Goal: Task Accomplishment & Management: Complete application form

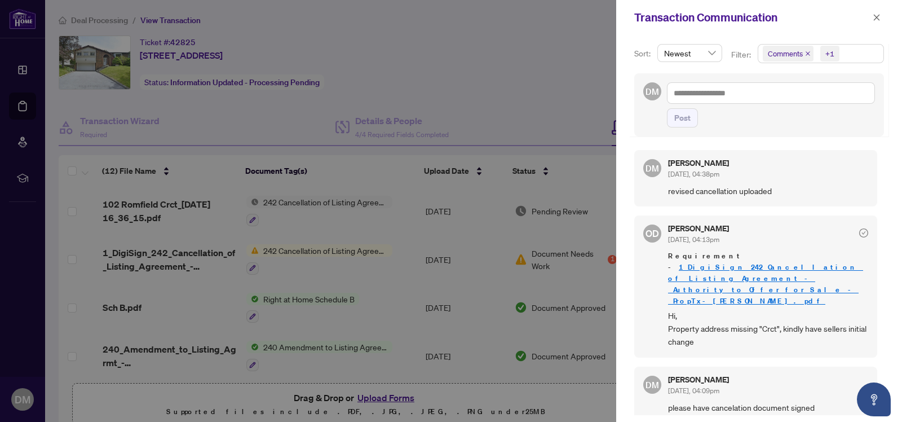
click at [593, 52] on div at bounding box center [451, 211] width 902 height 422
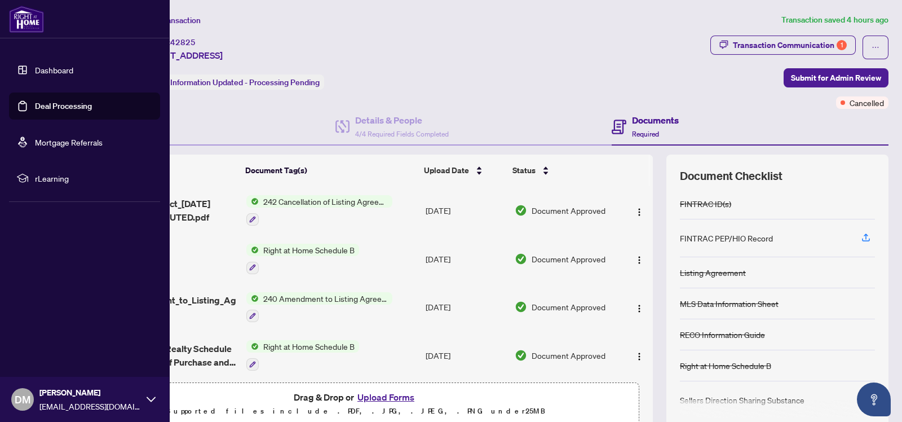
click at [35, 105] on link "Deal Processing" at bounding box center [63, 106] width 57 height 10
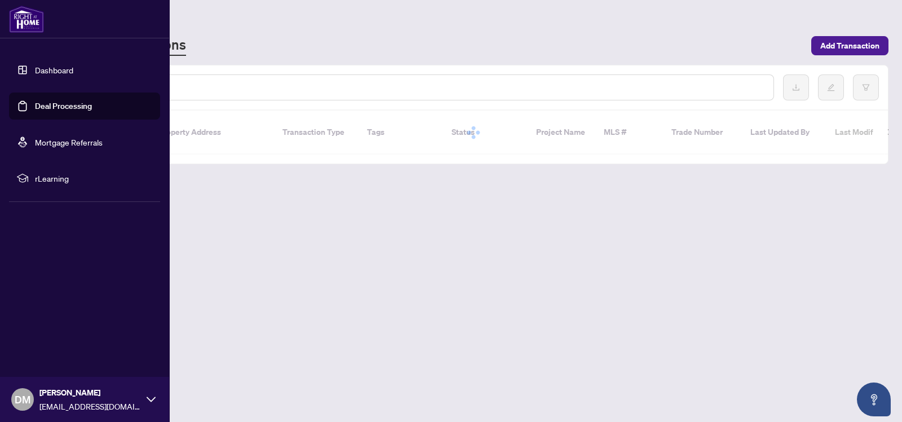
click at [36, 69] on link "Dashboard" at bounding box center [54, 70] width 38 height 10
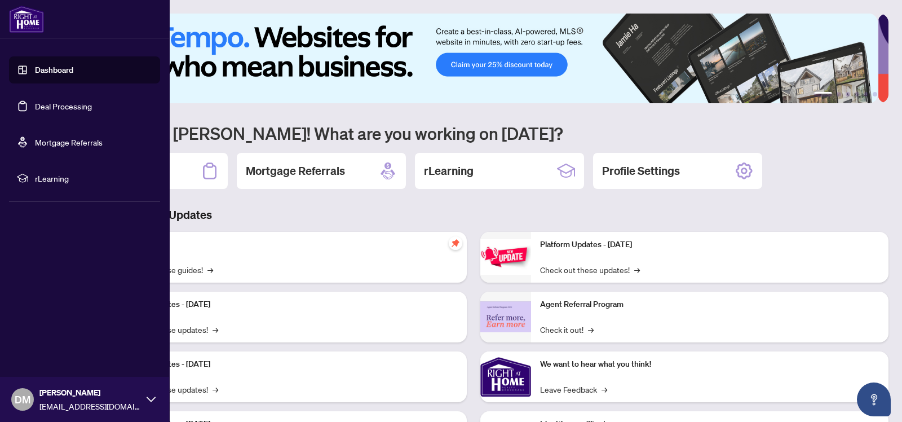
click at [36, 69] on link "Dashboard" at bounding box center [54, 70] width 38 height 10
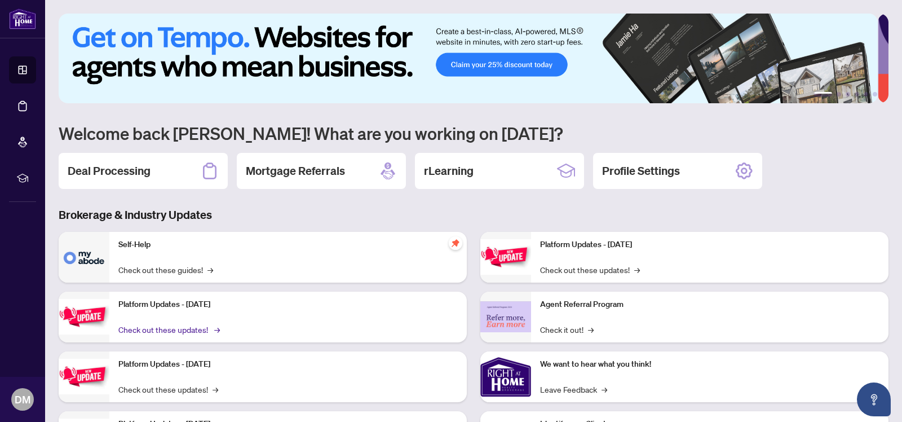
click at [201, 326] on link "Check out these updates! →" at bounding box center [168, 329] width 100 height 12
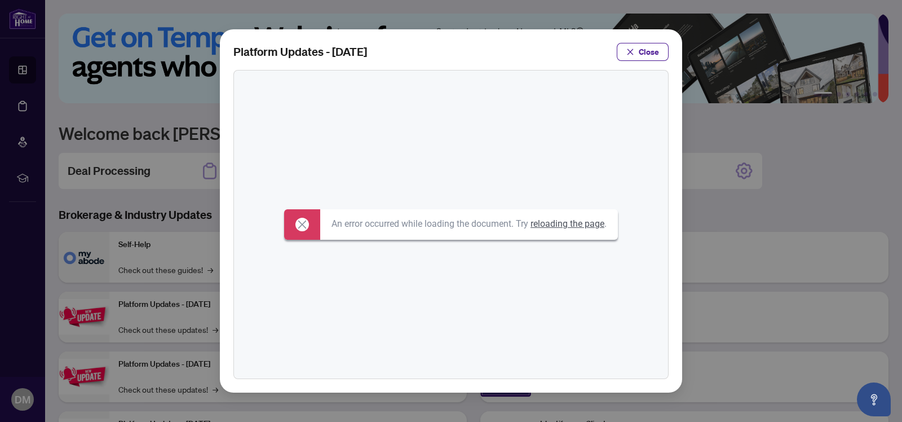
click at [299, 225] on icon at bounding box center [302, 224] width 8 height 8
click at [563, 226] on link "reloading the page" at bounding box center [568, 223] width 74 height 11
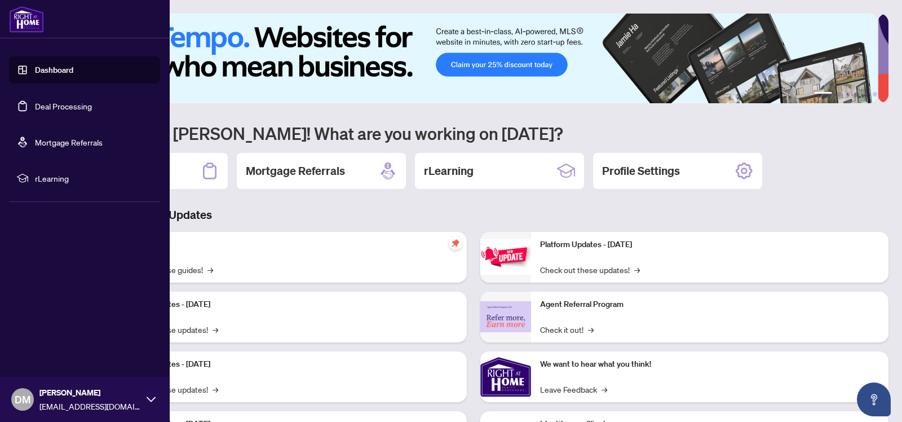
click at [35, 102] on link "Deal Processing" at bounding box center [63, 106] width 57 height 10
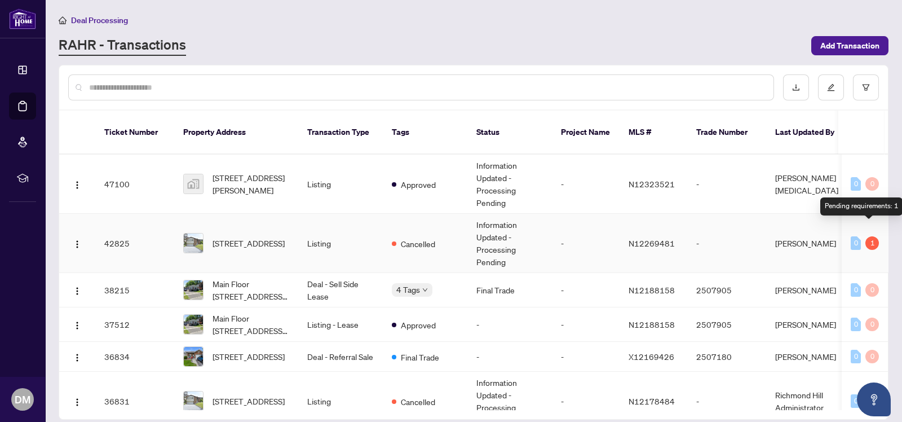
click at [870, 236] on div "1" at bounding box center [872, 243] width 14 height 14
click at [869, 236] on div "1" at bounding box center [872, 243] width 14 height 14
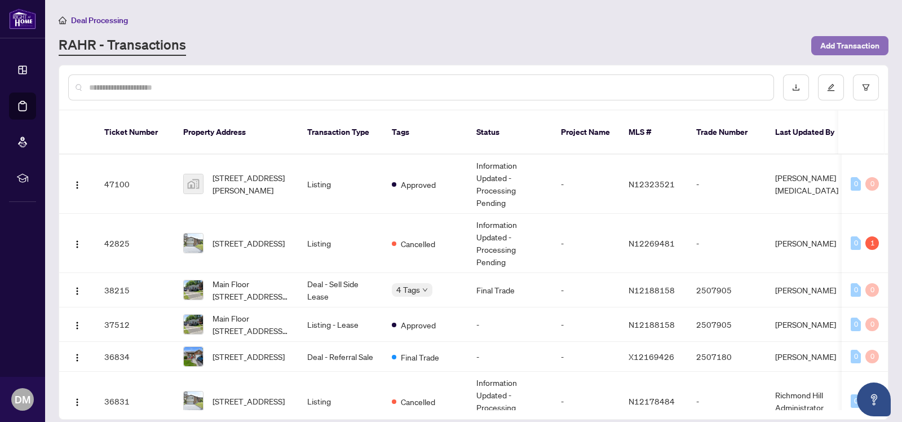
click at [850, 42] on span "Add Transaction" at bounding box center [849, 46] width 59 height 18
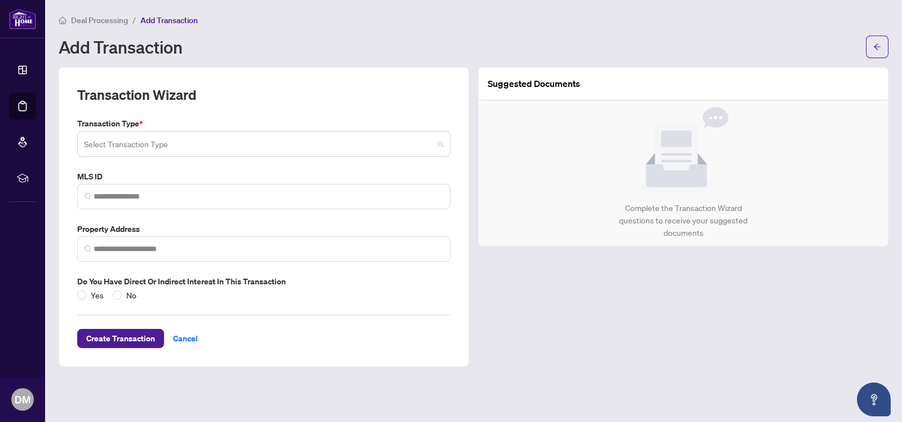
click at [439, 142] on span at bounding box center [264, 143] width 360 height 21
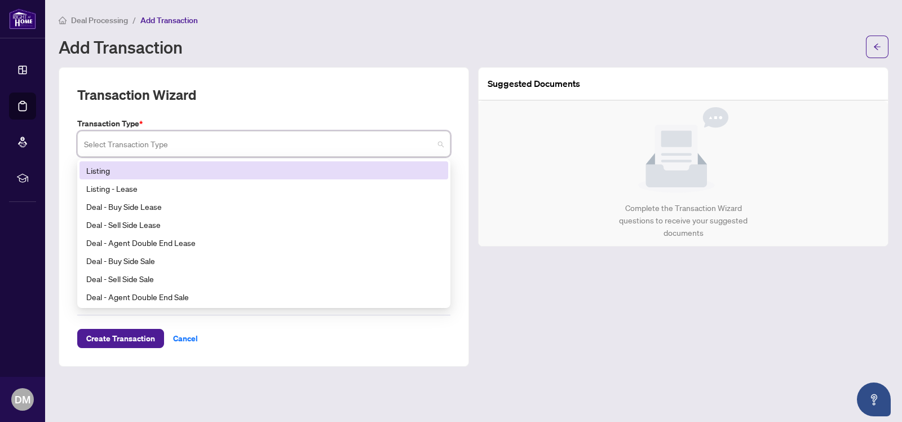
click at [342, 172] on div "Listing" at bounding box center [263, 170] width 355 height 12
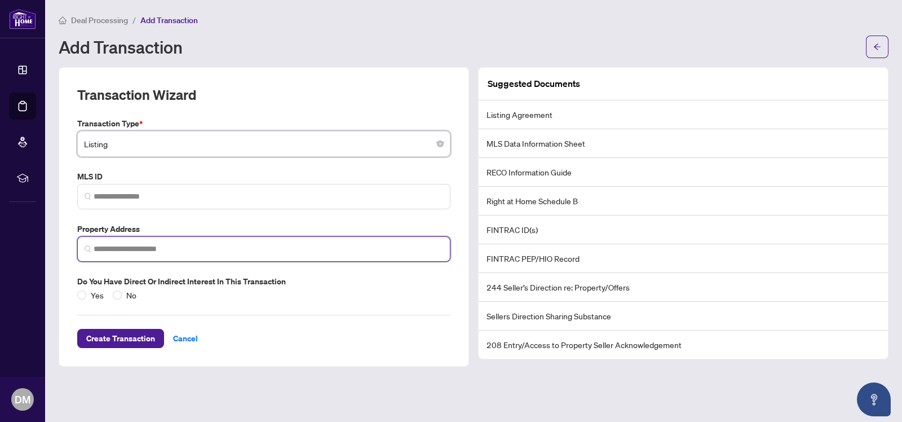
click at [225, 245] on input "search" at bounding box center [269, 249] width 350 height 12
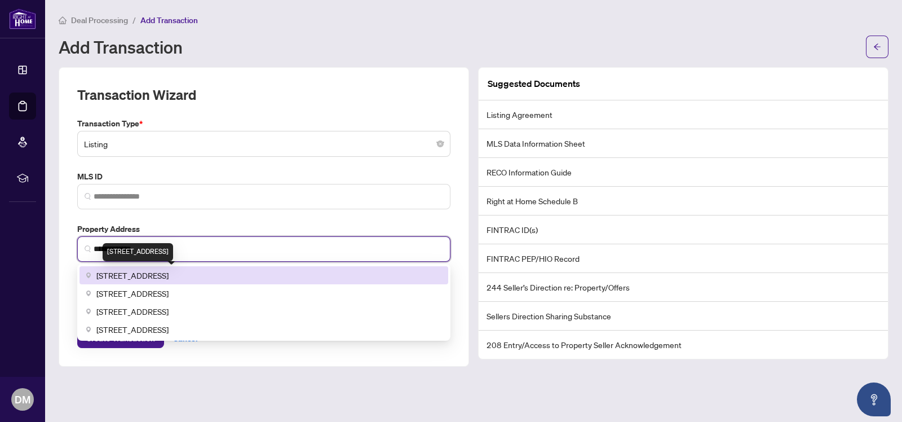
click at [169, 269] on span "[STREET_ADDRESS]" at bounding box center [132, 275] width 72 height 12
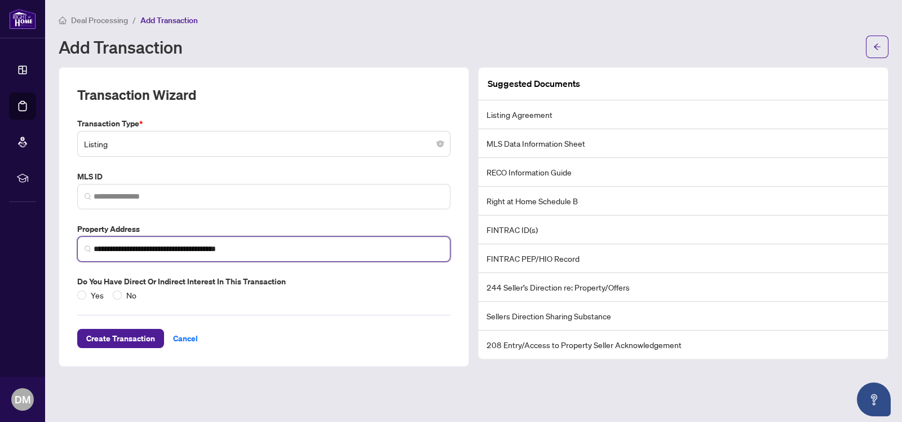
type input "**********"
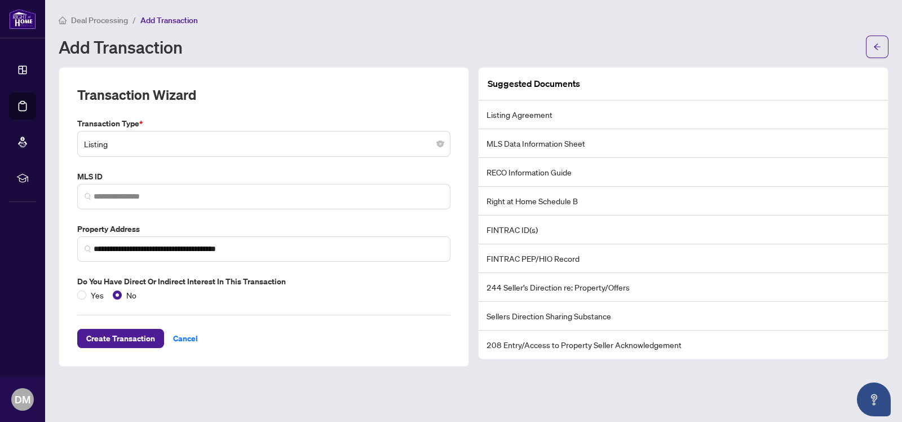
click at [536, 117] on li "Listing Agreement" at bounding box center [683, 114] width 409 height 29
click at [566, 116] on li "Listing Agreement" at bounding box center [683, 114] width 409 height 29
click at [574, 116] on li "Listing Agreement" at bounding box center [683, 114] width 409 height 29
click at [127, 339] on span "Create Transaction" at bounding box center [120, 338] width 69 height 18
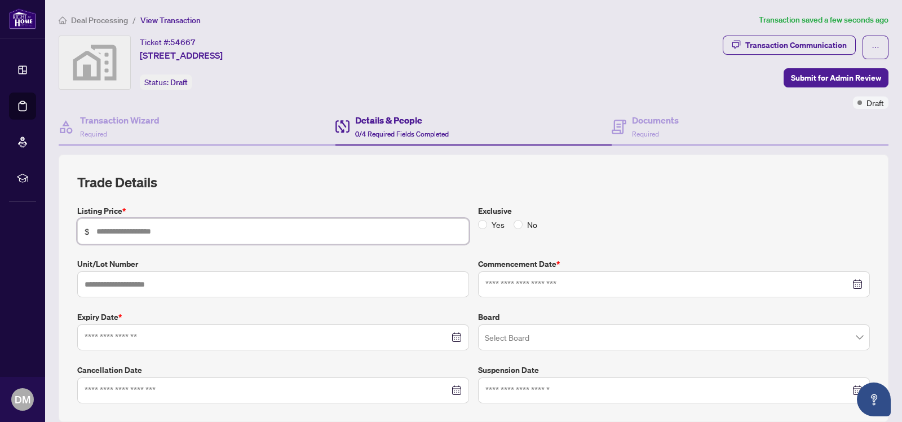
click at [302, 228] on input "text" at bounding box center [278, 231] width 365 height 12
type input "*********"
click at [848, 282] on div at bounding box center [673, 284] width 377 height 12
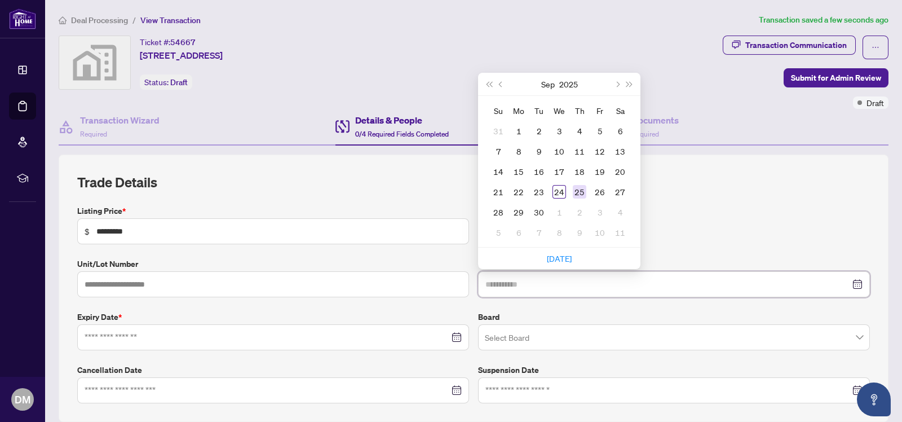
type input "**********"
click at [573, 189] on div "25" at bounding box center [580, 192] width 14 height 14
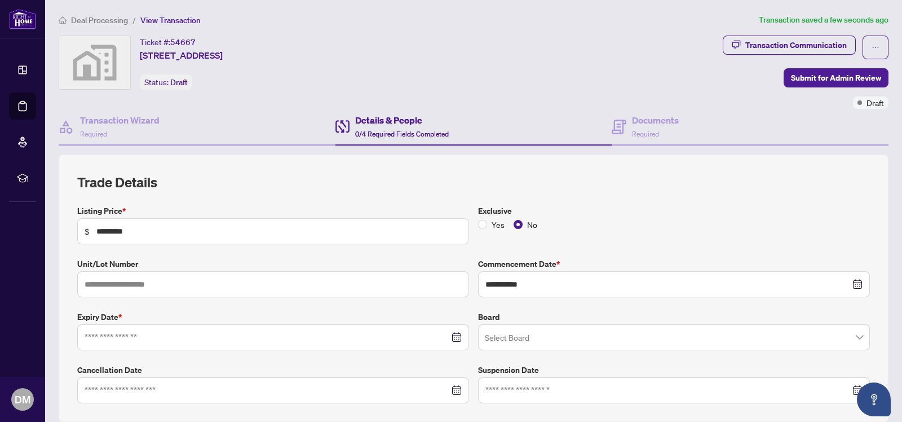
click at [448, 334] on div at bounding box center [273, 337] width 377 height 12
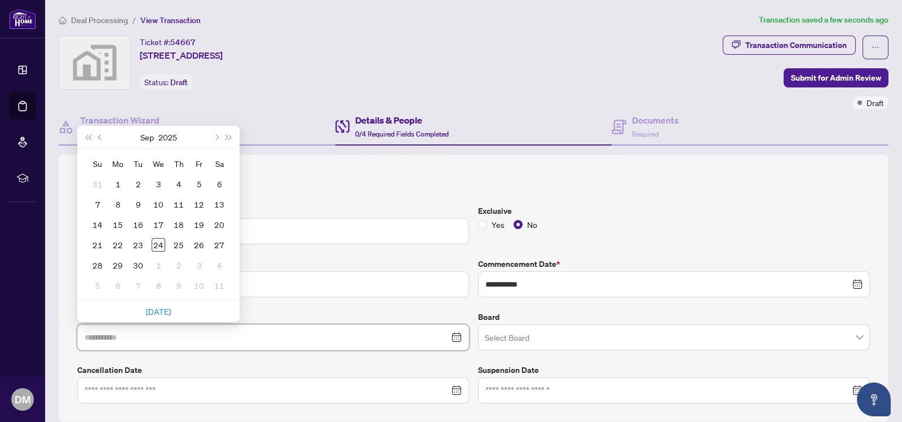
type input "**********"
click at [217, 135] on span "Next month (PageDown)" at bounding box center [216, 137] width 6 height 6
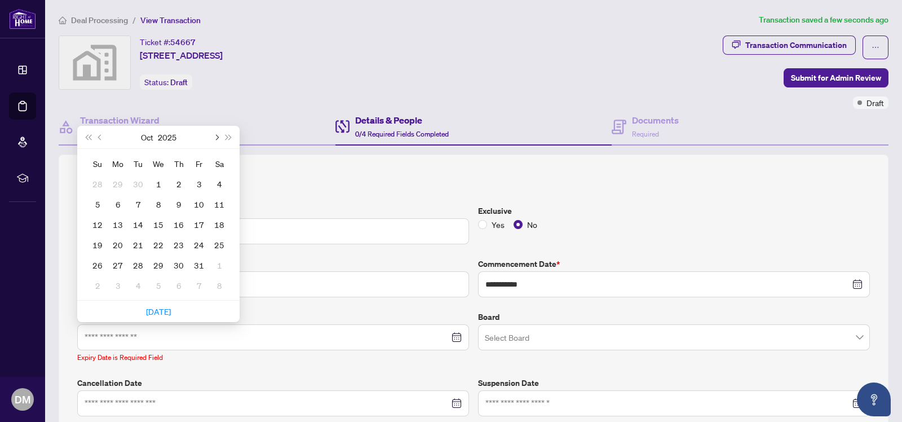
click at [217, 135] on span "Next month (PageDown)" at bounding box center [216, 137] width 6 height 6
type input "**********"
click at [218, 260] on div "31" at bounding box center [220, 265] width 14 height 14
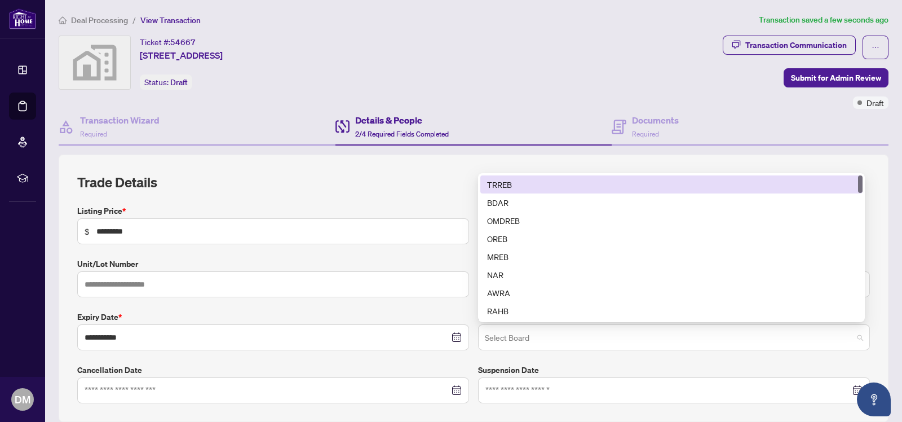
click at [845, 336] on span at bounding box center [674, 336] width 378 height 21
click at [707, 184] on div "TRREB" at bounding box center [671, 184] width 369 height 12
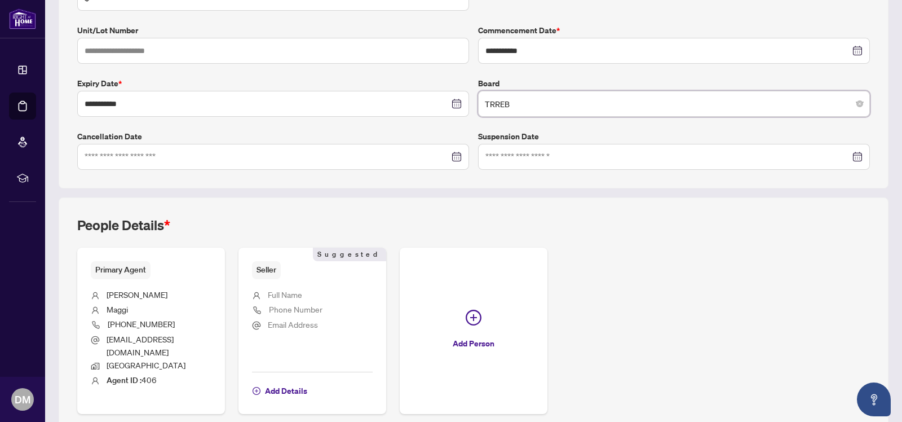
scroll to position [236, 0]
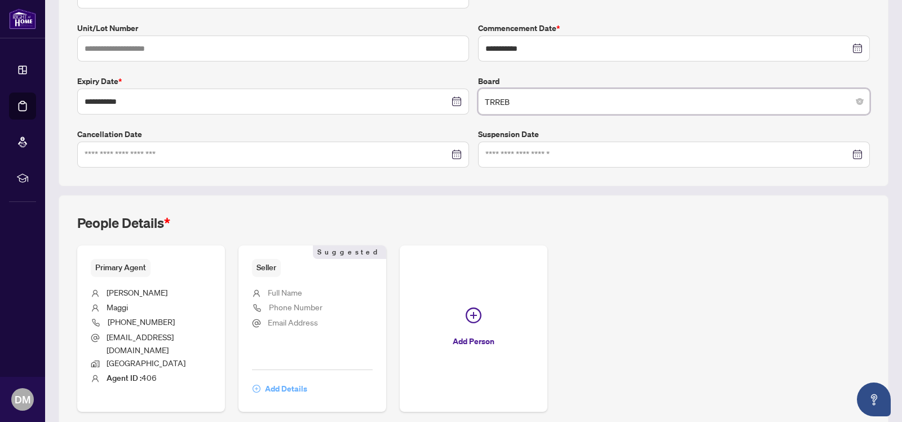
click at [276, 385] on span "Add Details" at bounding box center [286, 388] width 42 height 18
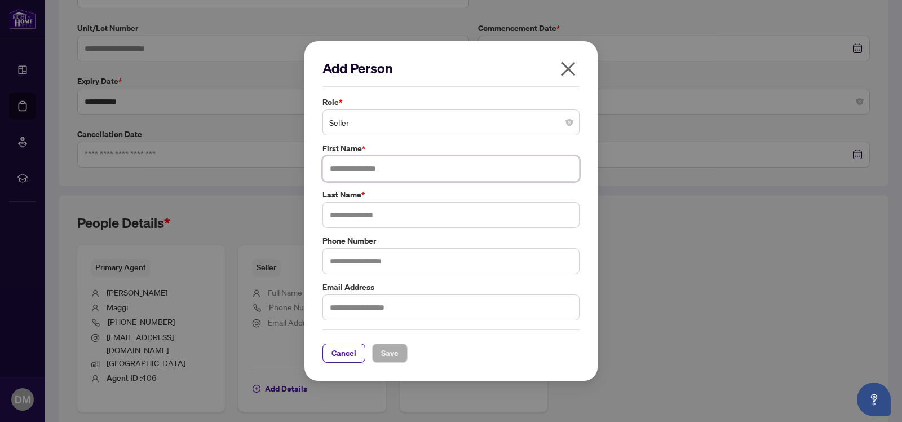
click at [354, 163] on input "text" at bounding box center [451, 169] width 257 height 26
type input "****"
click at [370, 214] on input "text" at bounding box center [451, 215] width 257 height 26
type input "*****"
click at [368, 265] on input "text" at bounding box center [451, 261] width 257 height 26
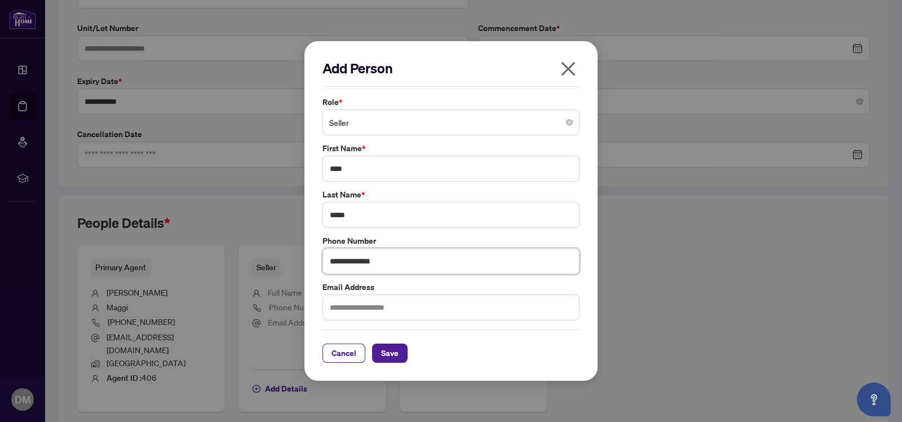
type input "**********"
click at [361, 306] on input "text" at bounding box center [451, 307] width 257 height 26
type input "**********"
click at [391, 351] on span "Save" at bounding box center [389, 353] width 17 height 18
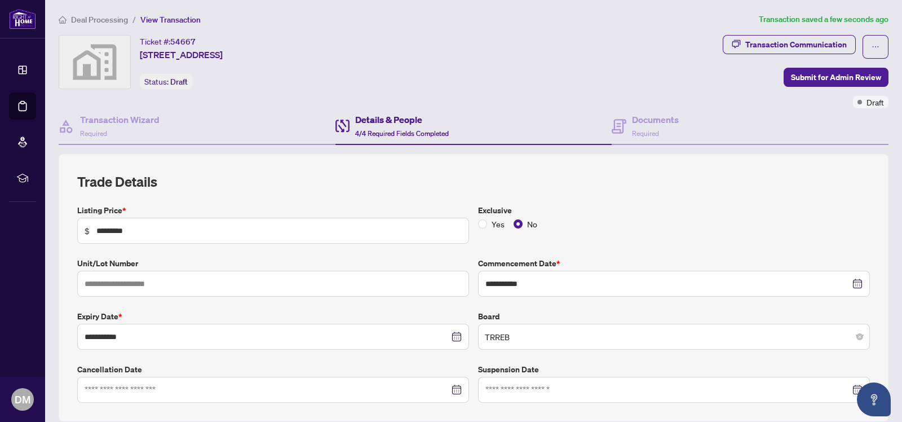
scroll to position [0, 0]
click at [647, 125] on h4 "Documents" at bounding box center [655, 120] width 47 height 14
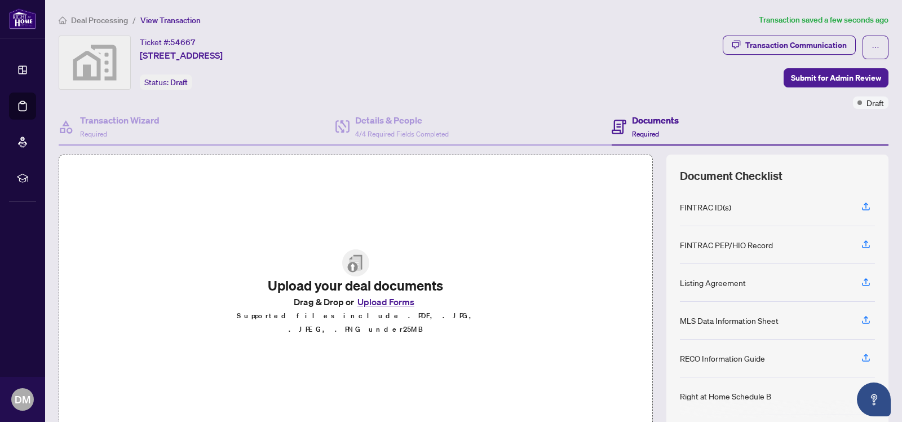
click at [385, 306] on button "Upload Forms" at bounding box center [386, 301] width 64 height 15
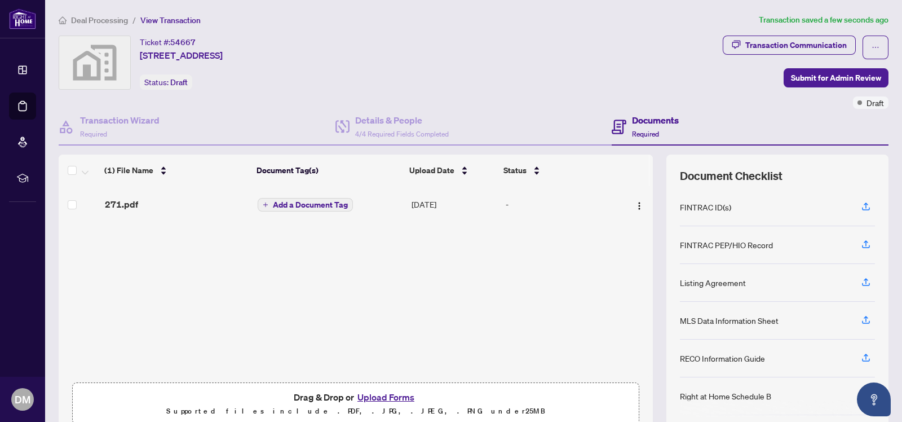
click at [316, 203] on span "Add a Document Tag" at bounding box center [310, 205] width 75 height 8
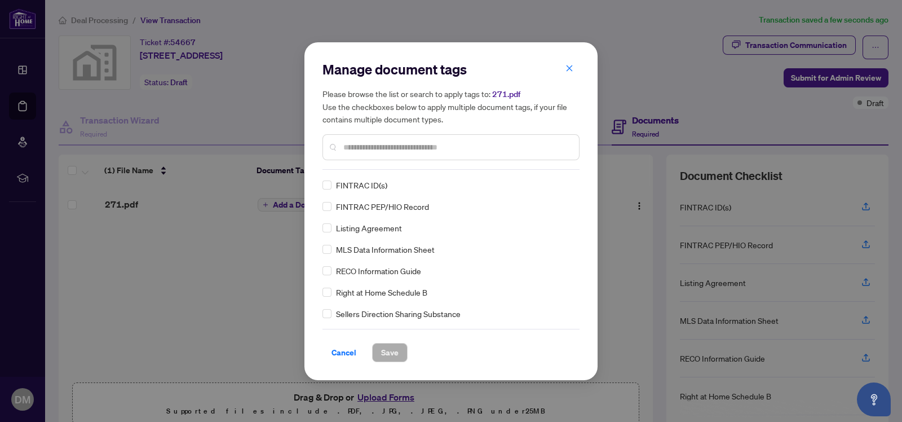
click at [359, 152] on input "text" at bounding box center [456, 147] width 227 height 12
click at [383, 350] on span "Save" at bounding box center [389, 352] width 17 height 18
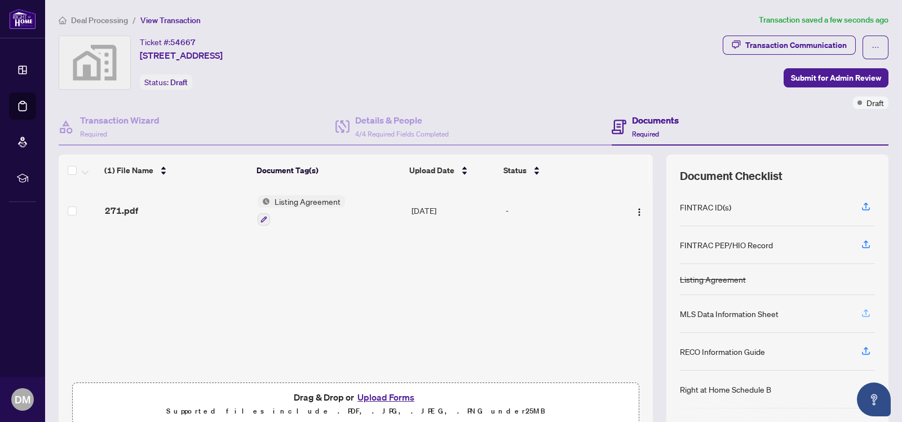
click at [861, 309] on icon "button" at bounding box center [866, 313] width 10 height 10
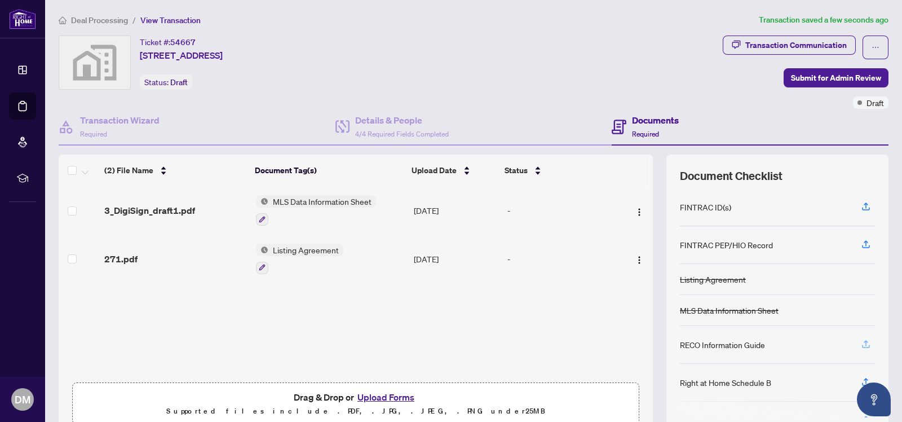
click at [861, 341] on icon "button" at bounding box center [866, 344] width 10 height 10
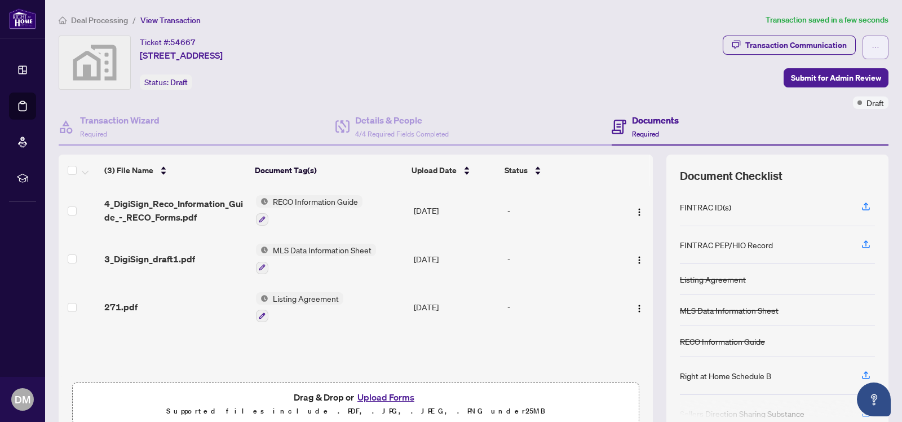
click at [863, 43] on button "button" at bounding box center [876, 48] width 26 height 24
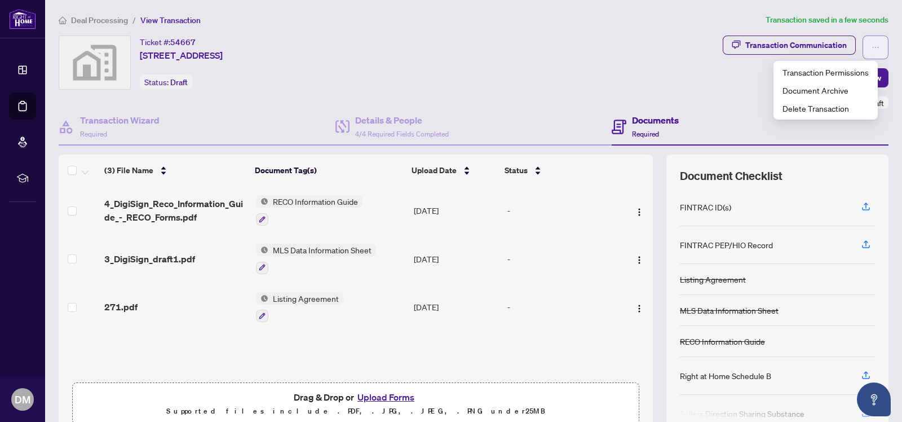
click at [863, 43] on button "button" at bounding box center [876, 48] width 26 height 24
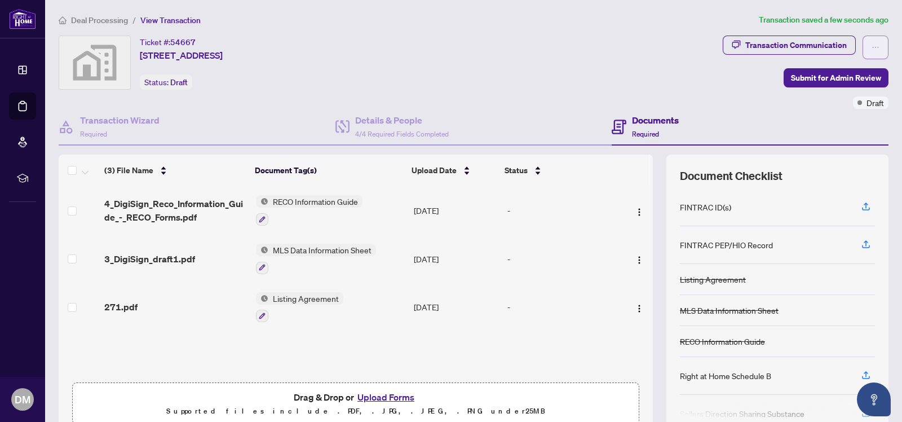
click at [872, 45] on icon "ellipsis" at bounding box center [876, 47] width 8 height 8
click at [550, 57] on div "Ticket #: 54667 102 Romfield Circuit, Thornhill, ON, Canada Status: Draft" at bounding box center [389, 63] width 660 height 54
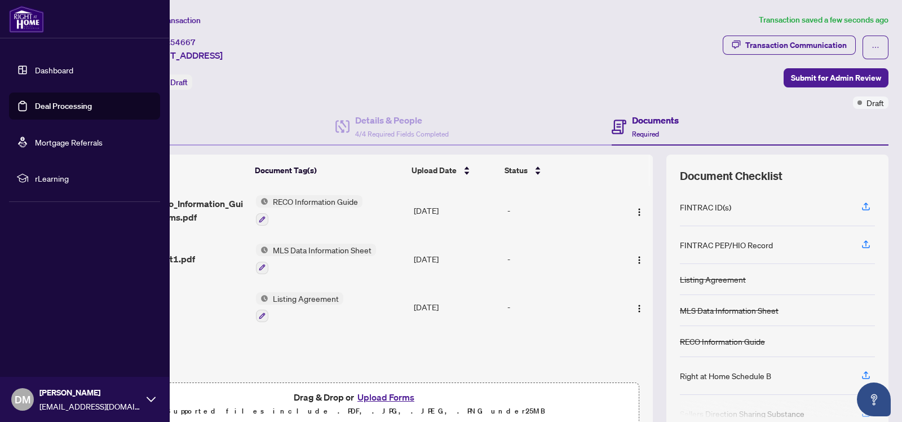
click at [35, 69] on link "Dashboard" at bounding box center [54, 70] width 38 height 10
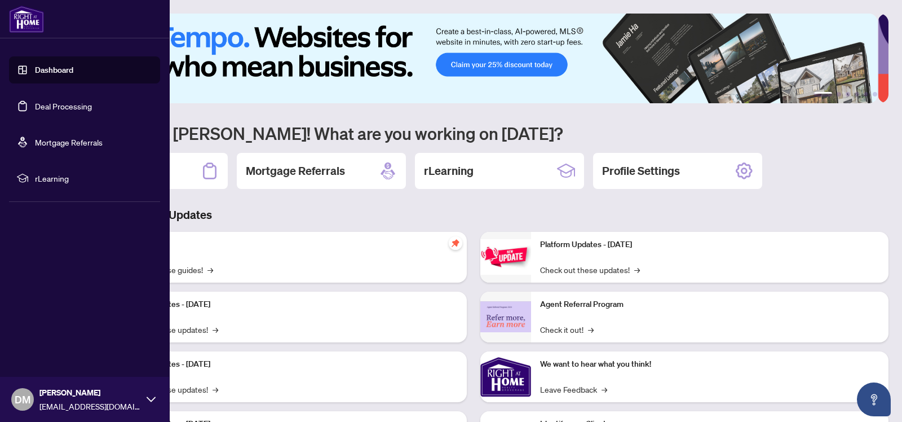
click at [35, 69] on link "Dashboard" at bounding box center [54, 70] width 38 height 10
click at [35, 103] on link "Deal Processing" at bounding box center [63, 106] width 57 height 10
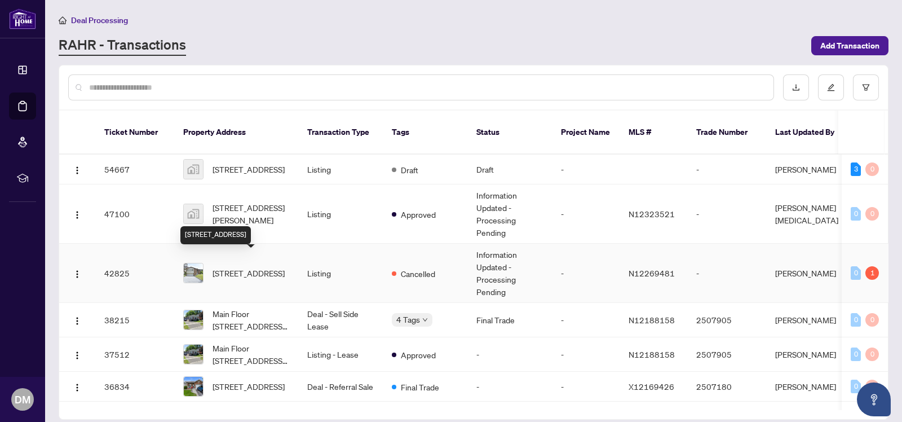
click at [220, 267] on span "[STREET_ADDRESS]" at bounding box center [249, 273] width 72 height 12
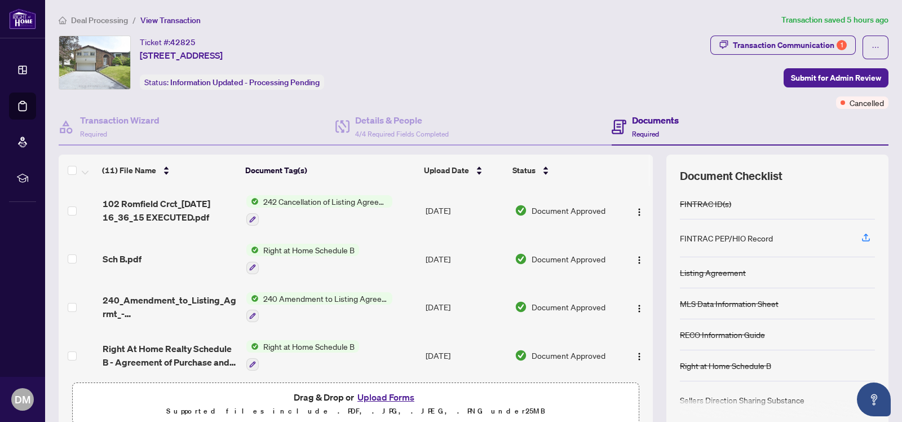
click at [307, 245] on span "Right at Home Schedule B" at bounding box center [309, 250] width 100 height 12
click at [307, 300] on span "Right at Home Schedule B" at bounding box center [299, 304] width 100 height 12
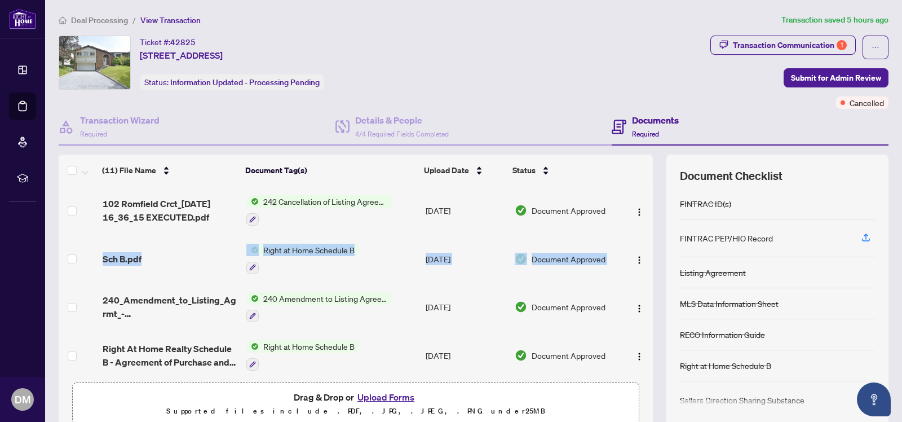
drag, startPoint x: 638, startPoint y: 227, endPoint x: 637, endPoint y: 238, distance: 11.3
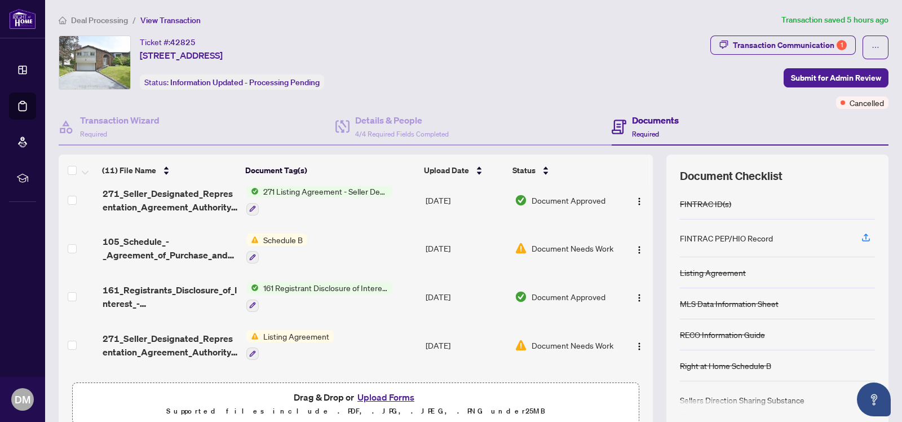
scroll to position [206, 0]
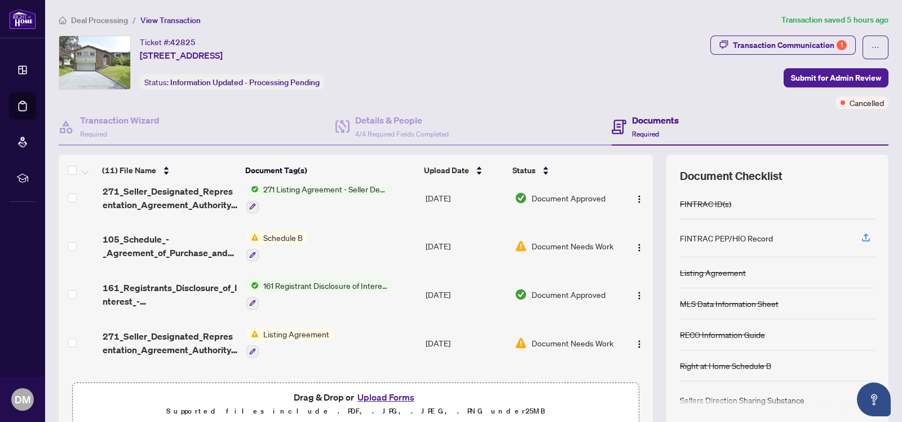
click at [337, 279] on span "161 Registrant Disclosure of Interest - Disposition ofProperty" at bounding box center [326, 285] width 134 height 12
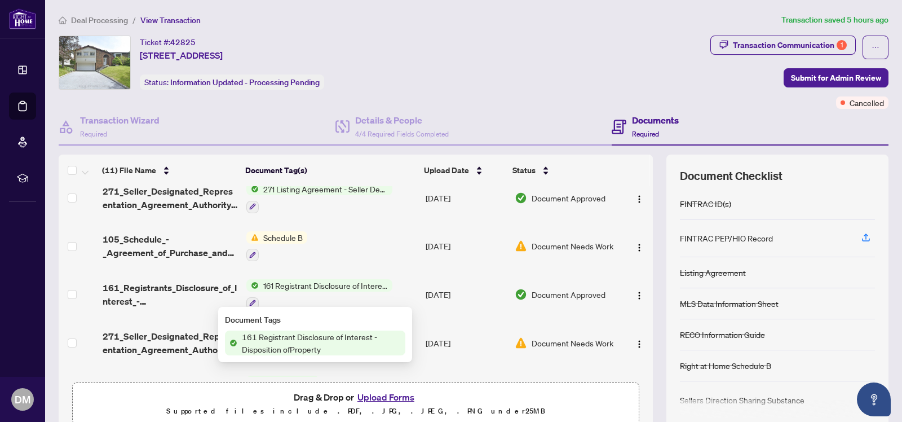
click at [322, 337] on span "161 Registrant Disclosure of Interest - Disposition ofProperty" at bounding box center [321, 342] width 168 height 25
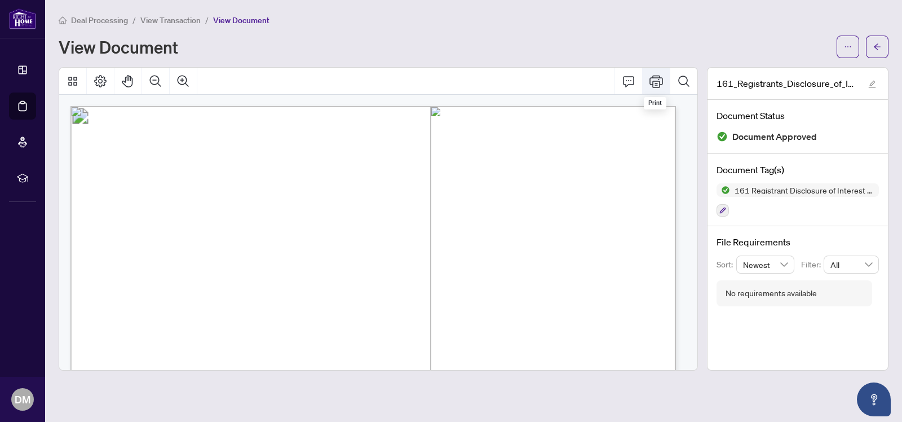
click at [657, 81] on icon "Print" at bounding box center [657, 81] width 14 height 14
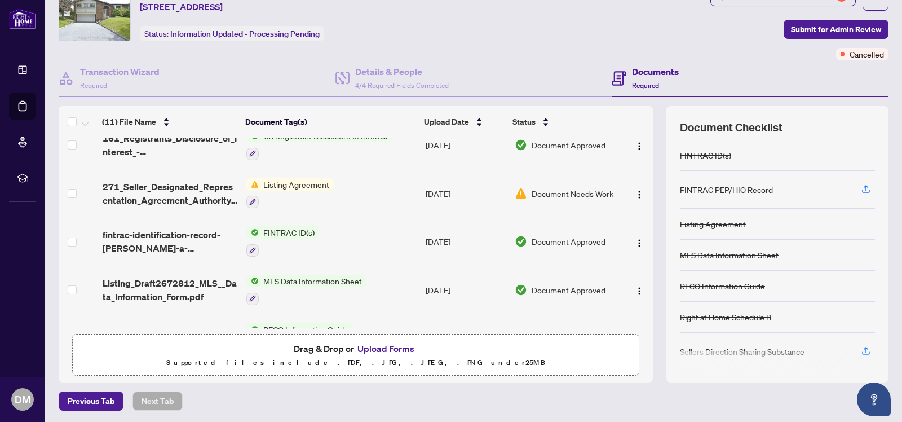
scroll to position [308, 0]
click at [281, 226] on span "FINTRAC ID(s)" at bounding box center [289, 231] width 60 height 12
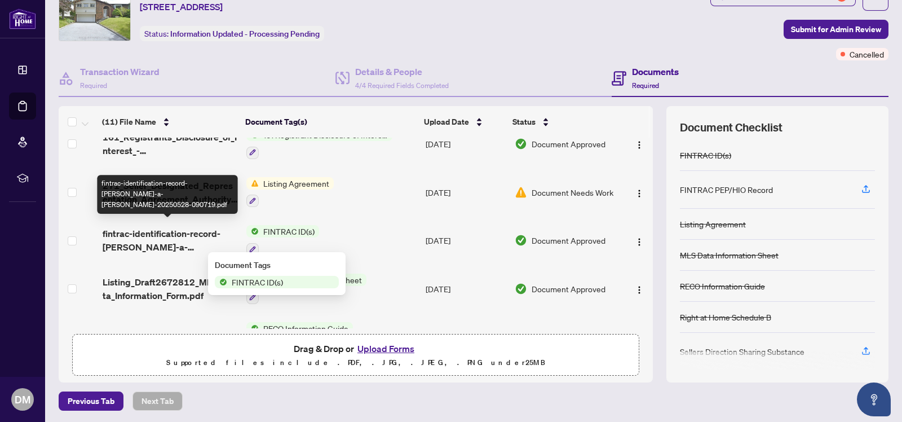
click at [195, 229] on span "fintrac-identification-record-[PERSON_NAME]-a-[PERSON_NAME]-20250528-090719.pdf" at bounding box center [170, 240] width 135 height 27
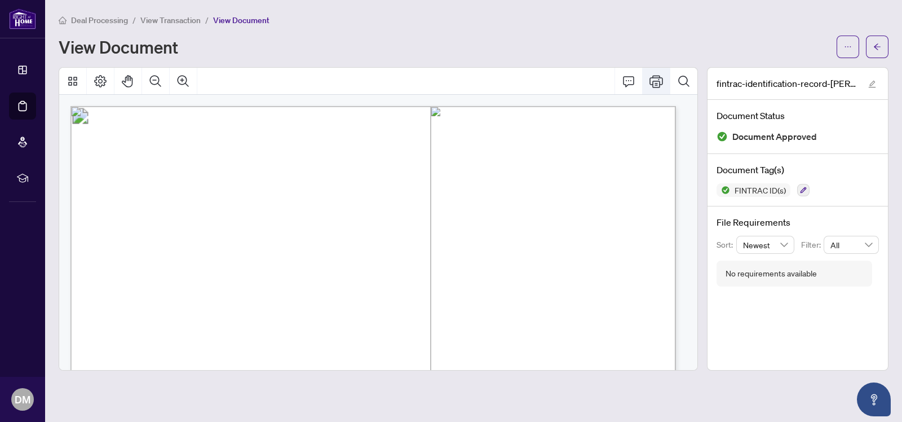
click at [655, 82] on icon "Print" at bounding box center [657, 81] width 14 height 14
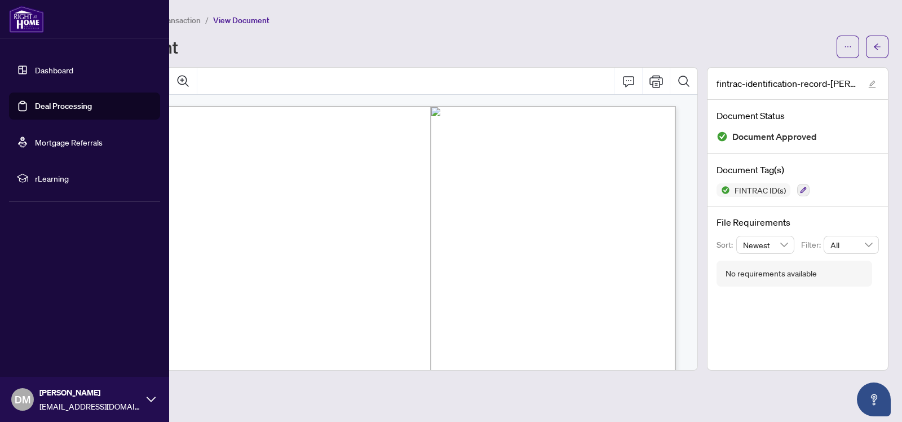
click at [35, 71] on link "Dashboard" at bounding box center [54, 70] width 38 height 10
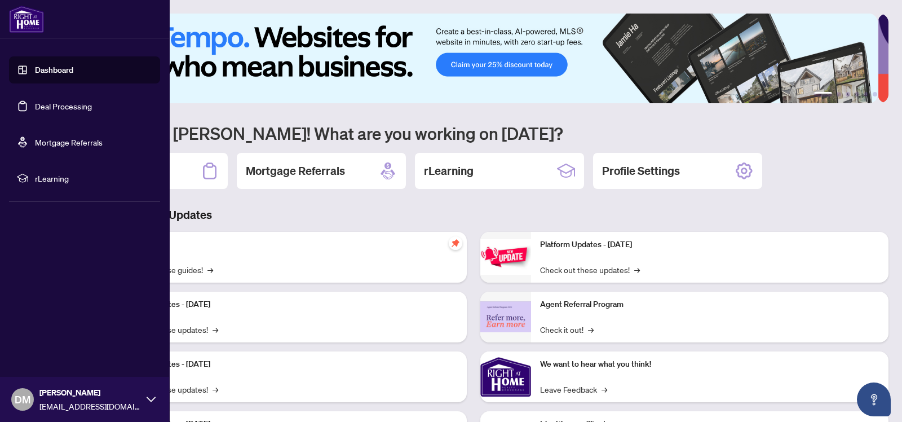
click at [56, 105] on link "Deal Processing" at bounding box center [63, 106] width 57 height 10
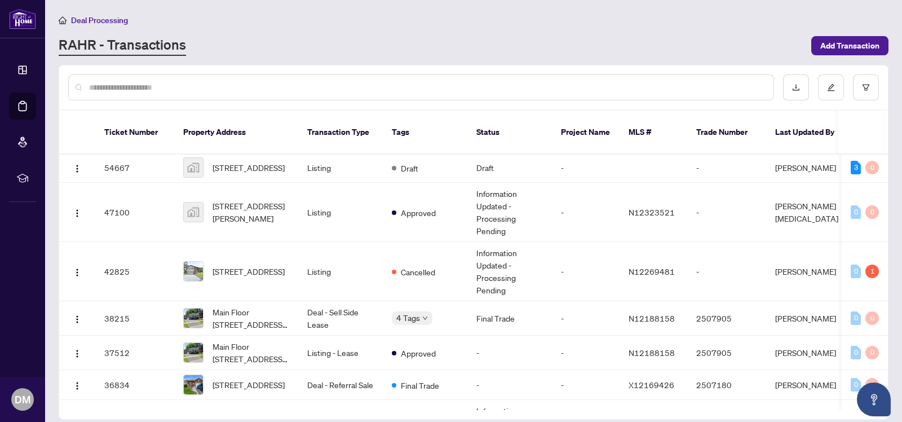
scroll to position [1, 0]
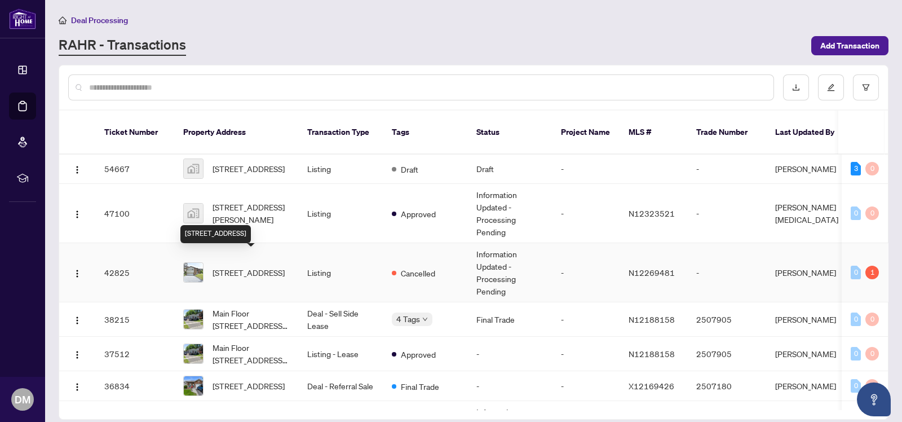
click at [235, 266] on span "[STREET_ADDRESS]" at bounding box center [249, 272] width 72 height 12
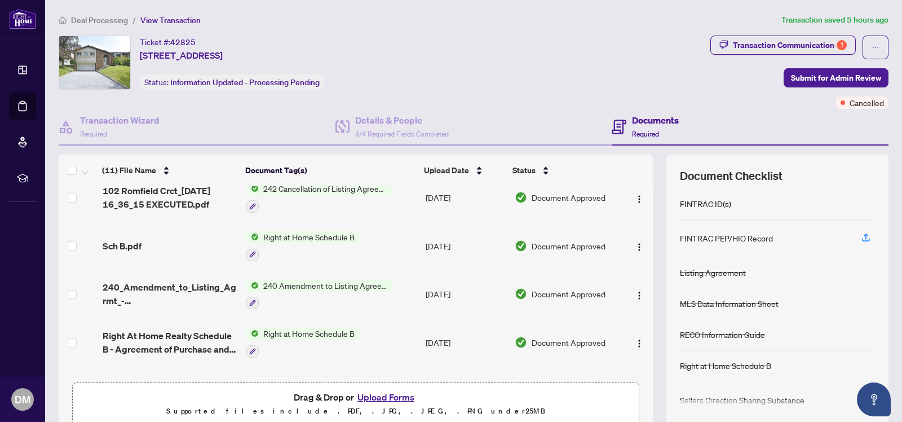
scroll to position [14, 0]
click at [284, 231] on span "Right at Home Schedule B" at bounding box center [309, 235] width 100 height 12
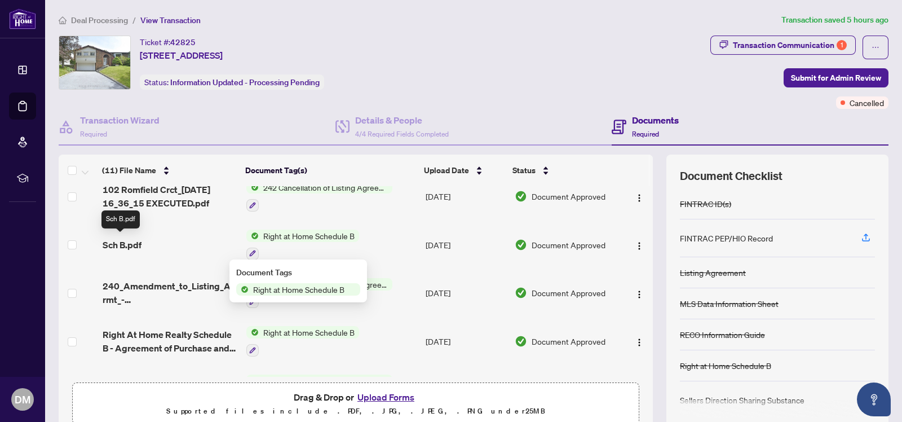
click at [117, 239] on span "Sch B.pdf" at bounding box center [122, 245] width 39 height 14
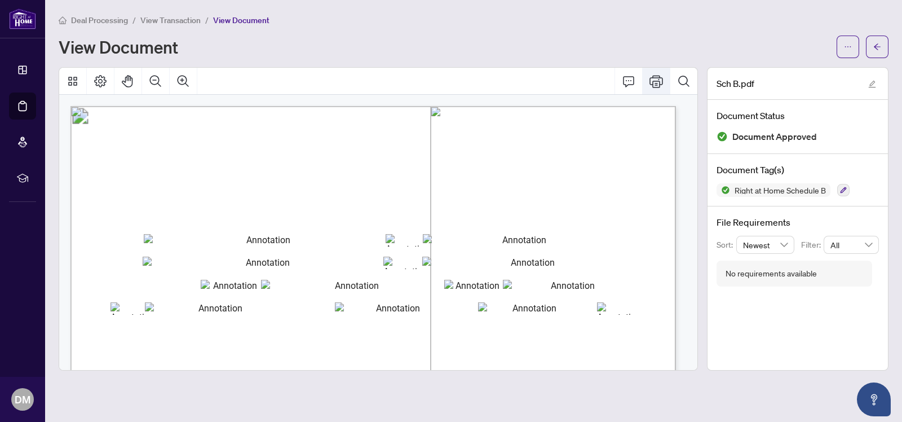
click at [655, 79] on icon "Print" at bounding box center [657, 81] width 14 height 14
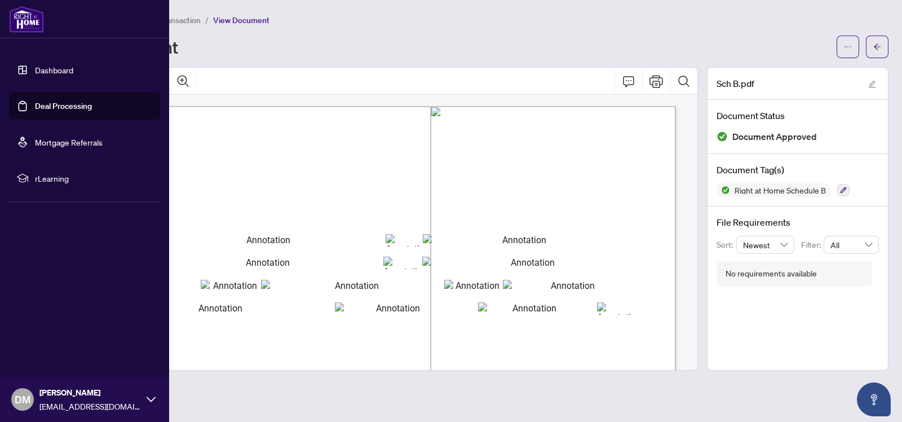
click at [35, 101] on link "Deal Processing" at bounding box center [63, 106] width 57 height 10
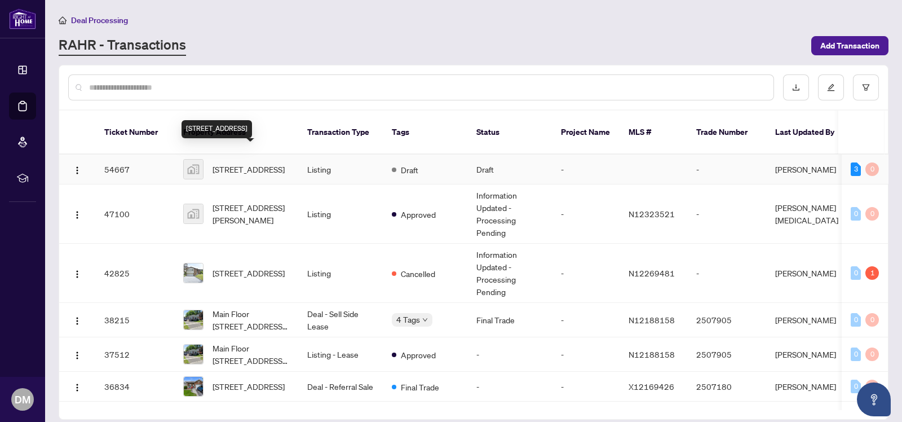
click at [251, 163] on span "102 Romfield Circuit, Thornhill, ON, Canada" at bounding box center [249, 169] width 72 height 12
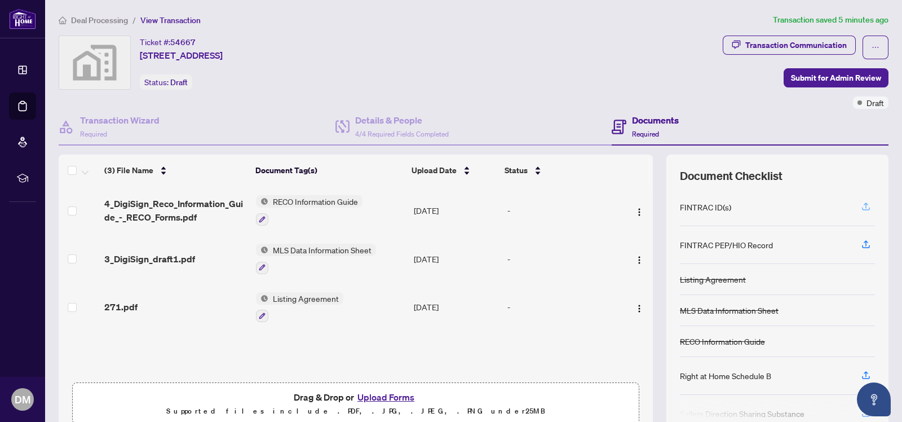
click at [864, 203] on icon "button" at bounding box center [866, 205] width 5 height 6
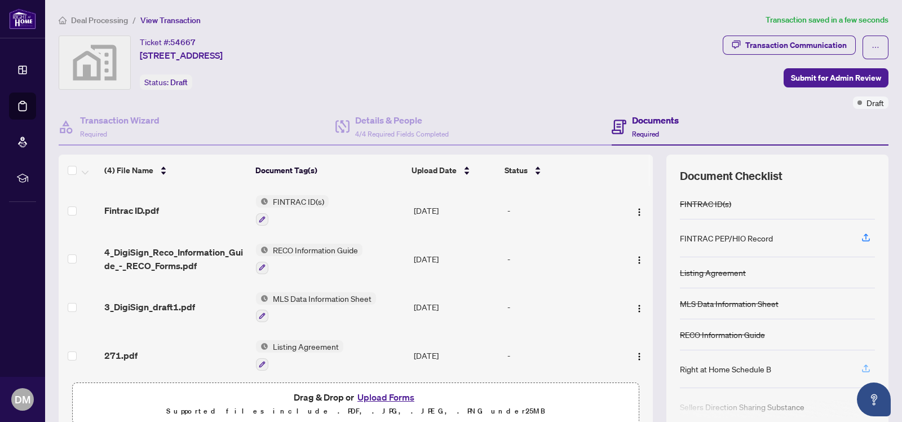
click at [861, 365] on icon "button" at bounding box center [866, 368] width 10 height 10
